Goal: Communication & Community: Answer question/provide support

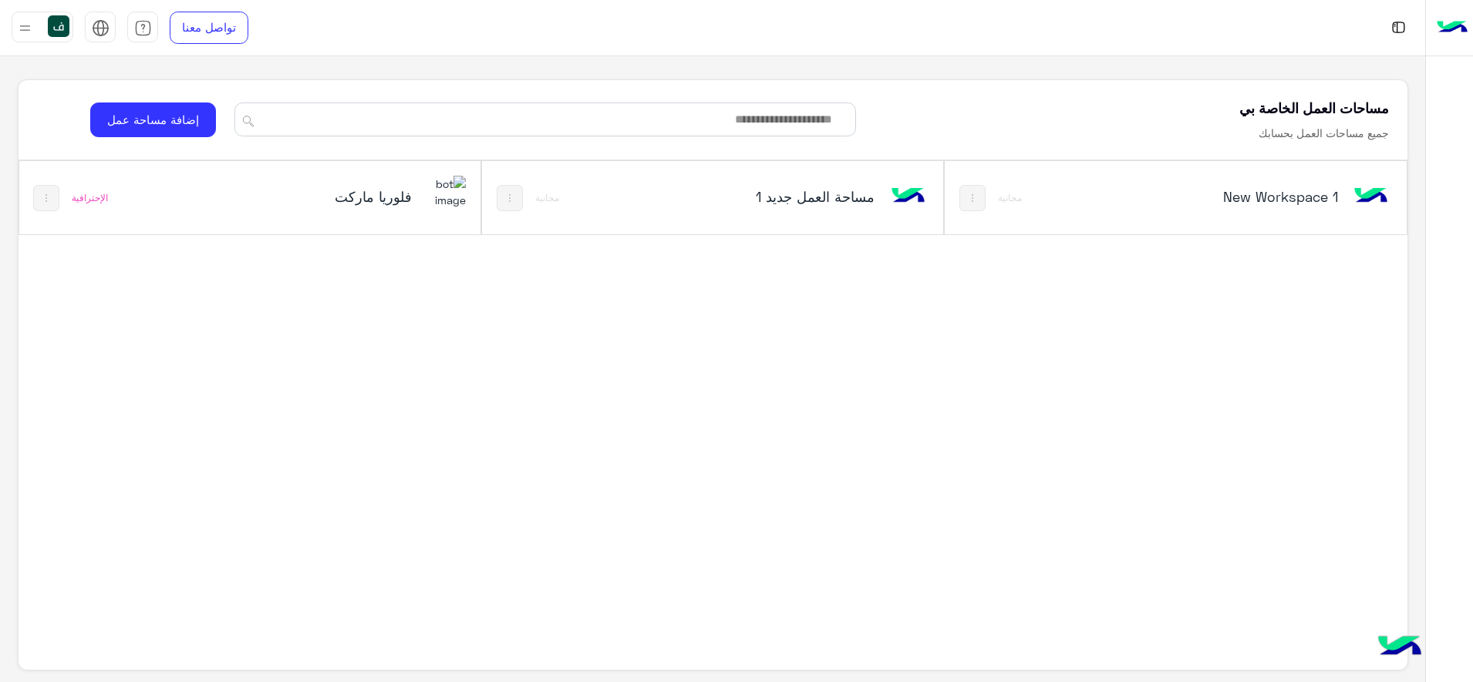
click at [198, 209] on div "فلوريا ماركت الإحترافية" at bounding box center [249, 197] width 461 height 73
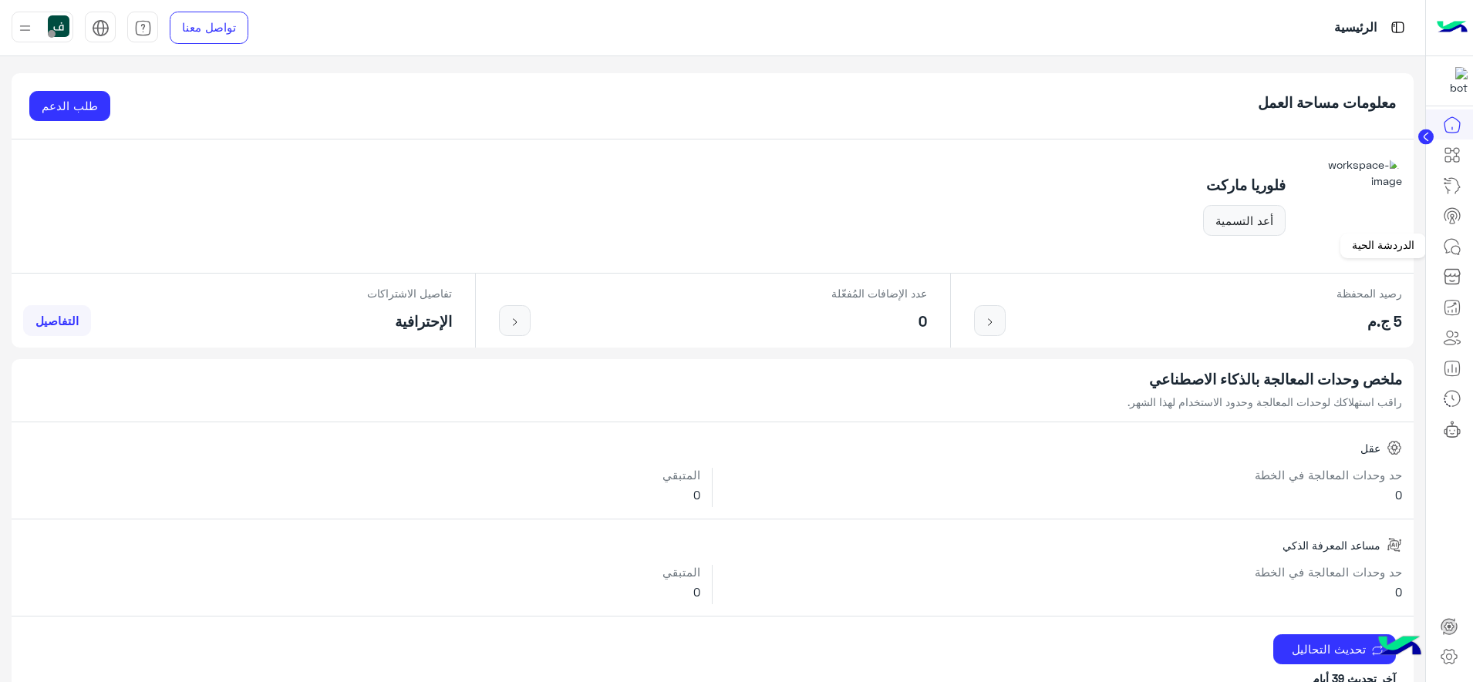
click at [1443, 241] on icon at bounding box center [1452, 246] width 19 height 19
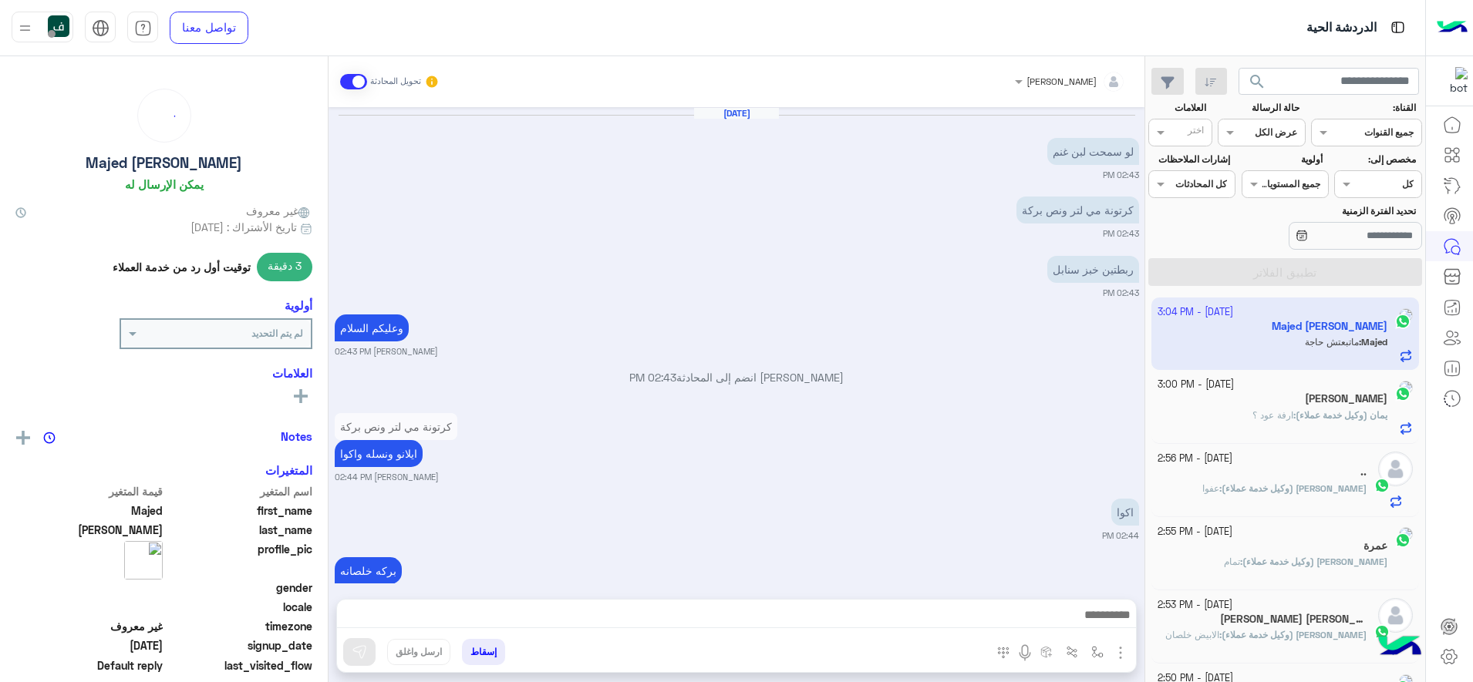
scroll to position [703, 0]
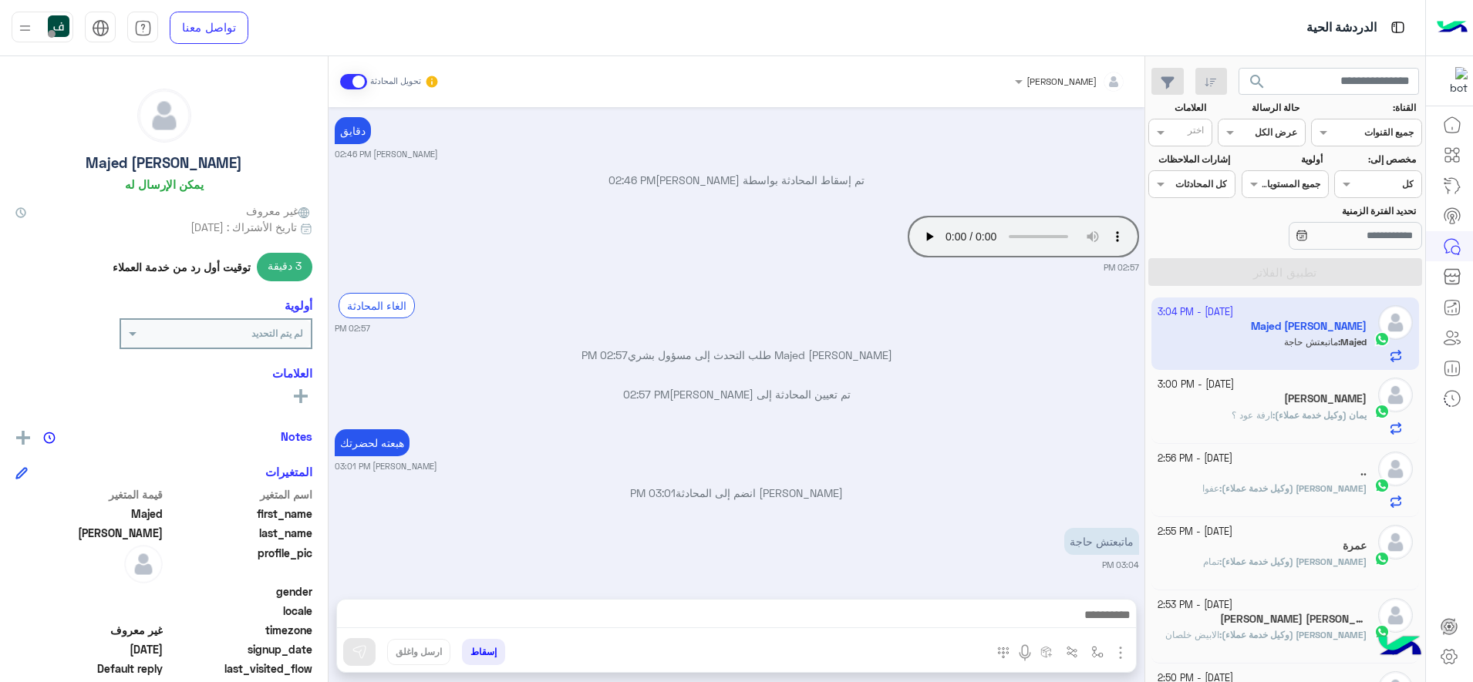
click at [1243, 138] on div "القناه عرض الكل" at bounding box center [1270, 133] width 66 height 14
click at [1250, 199] on div "مفتوحة" at bounding box center [1260, 192] width 87 height 29
click at [1258, 274] on button "تطبيق الفلاتر" at bounding box center [1285, 272] width 274 height 28
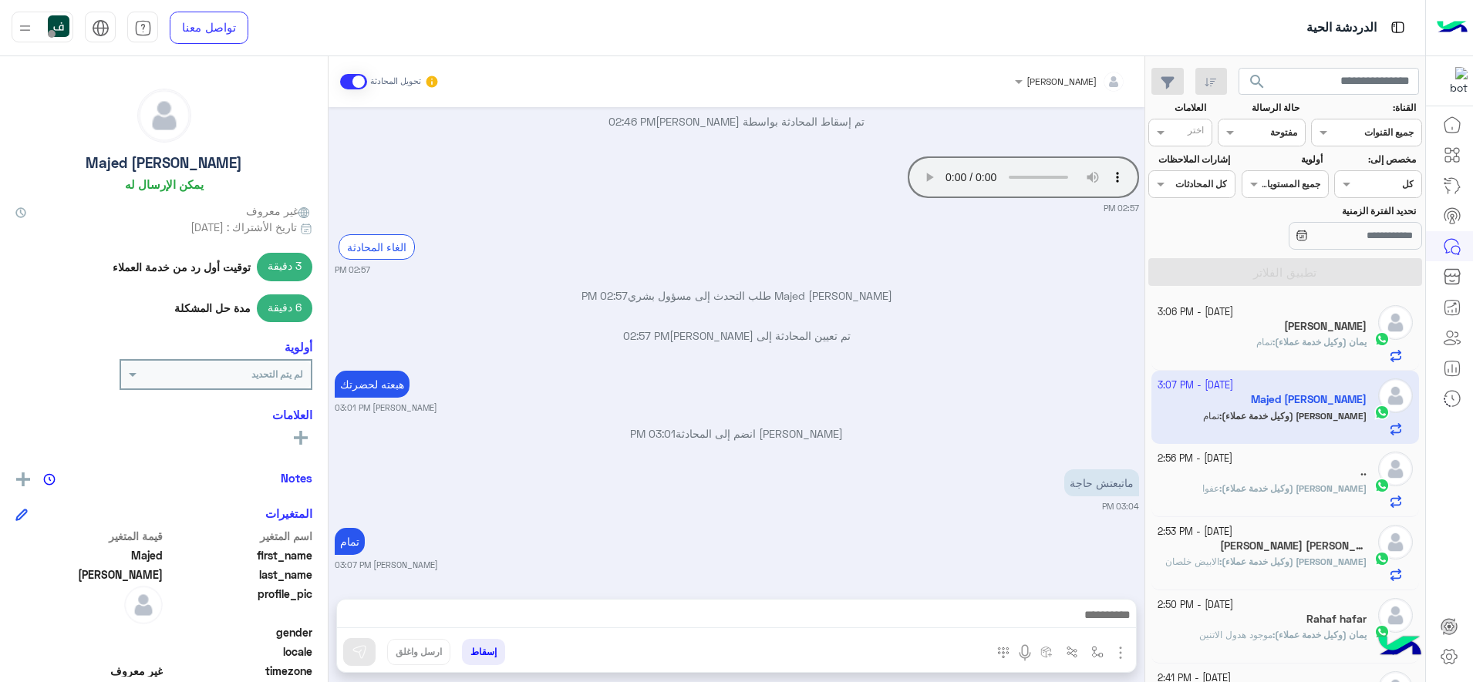
scroll to position [1655, 0]
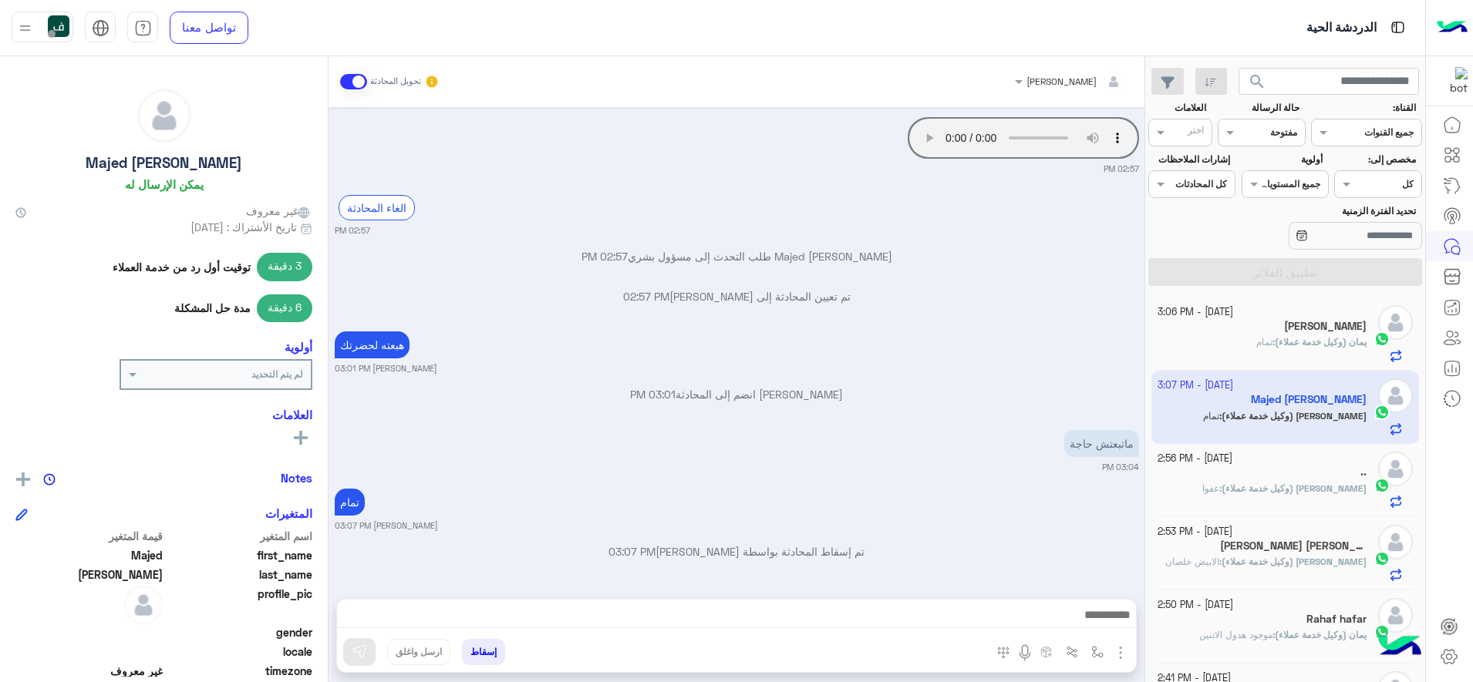
click at [856, 240] on div "[DATE] . 04:50 PM الغاء المحادثة 04:50 PM Majed [PERSON_NAME] طلب التحدث إلى مس…" at bounding box center [736, 345] width 816 height 476
click at [156, 381] on div "لم يتم التحديد" at bounding box center [225, 375] width 170 height 14
click at [246, 486] on div "ضروري" at bounding box center [216, 492] width 190 height 29
